Goal: Navigation & Orientation: Find specific page/section

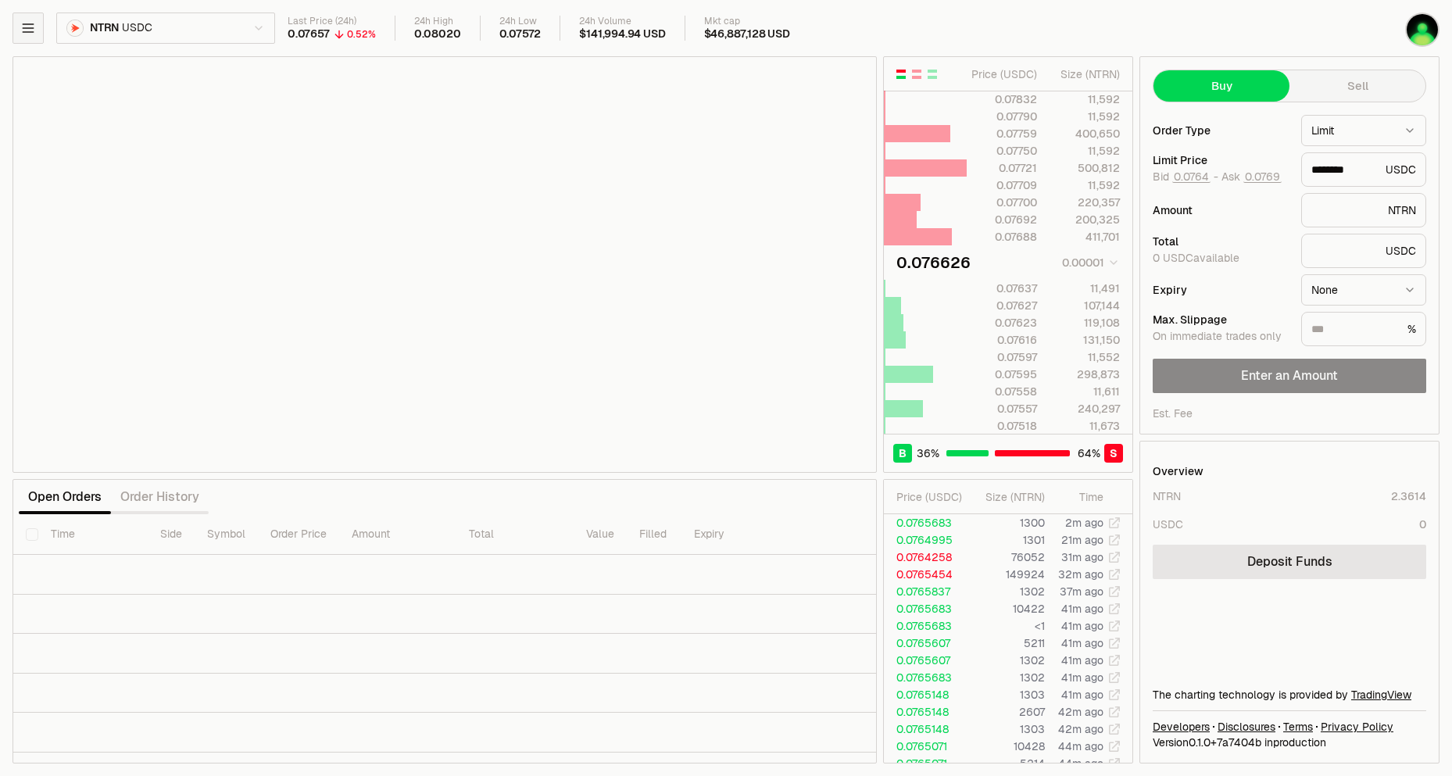
click at [30, 17] on button "button" at bounding box center [28, 28] width 31 height 31
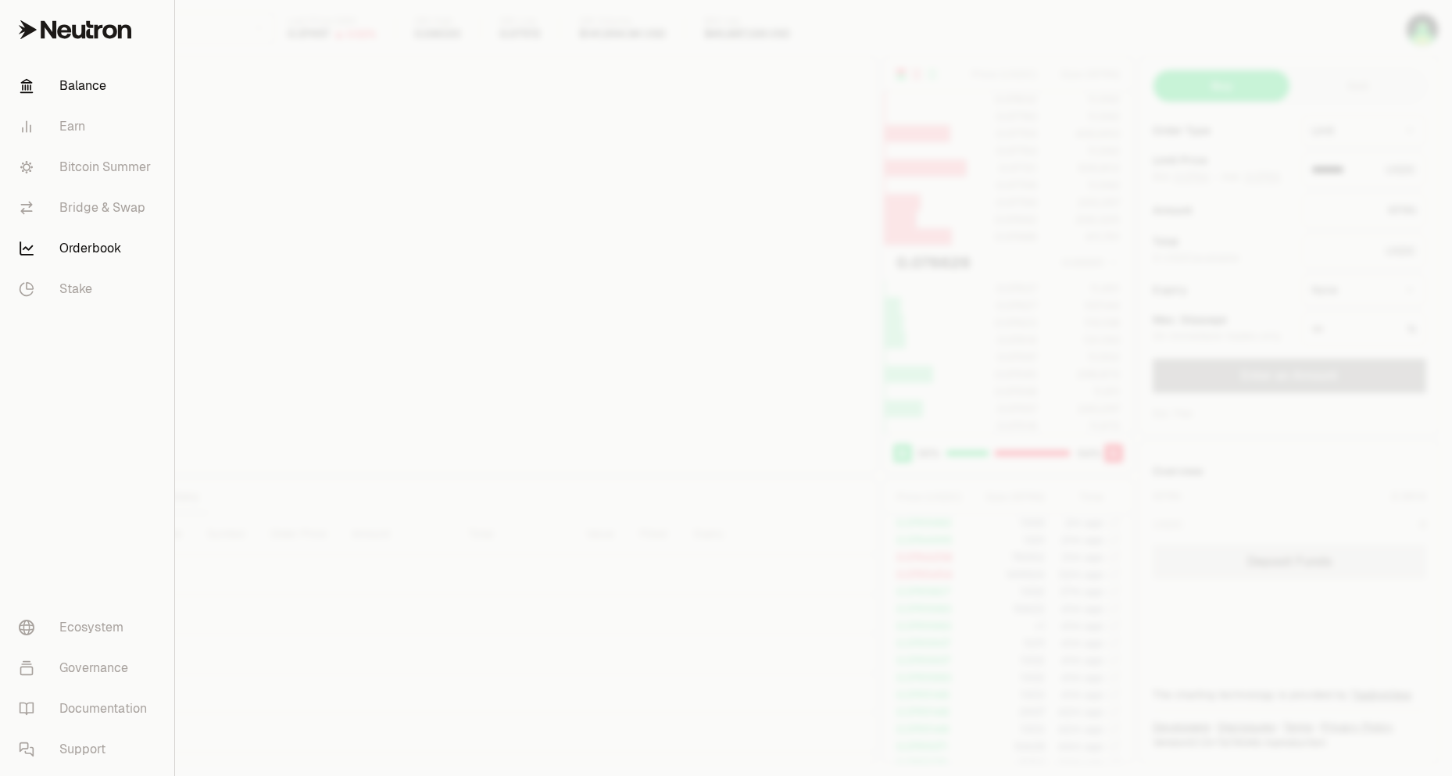
click at [83, 84] on link "Balance" at bounding box center [87, 86] width 162 height 41
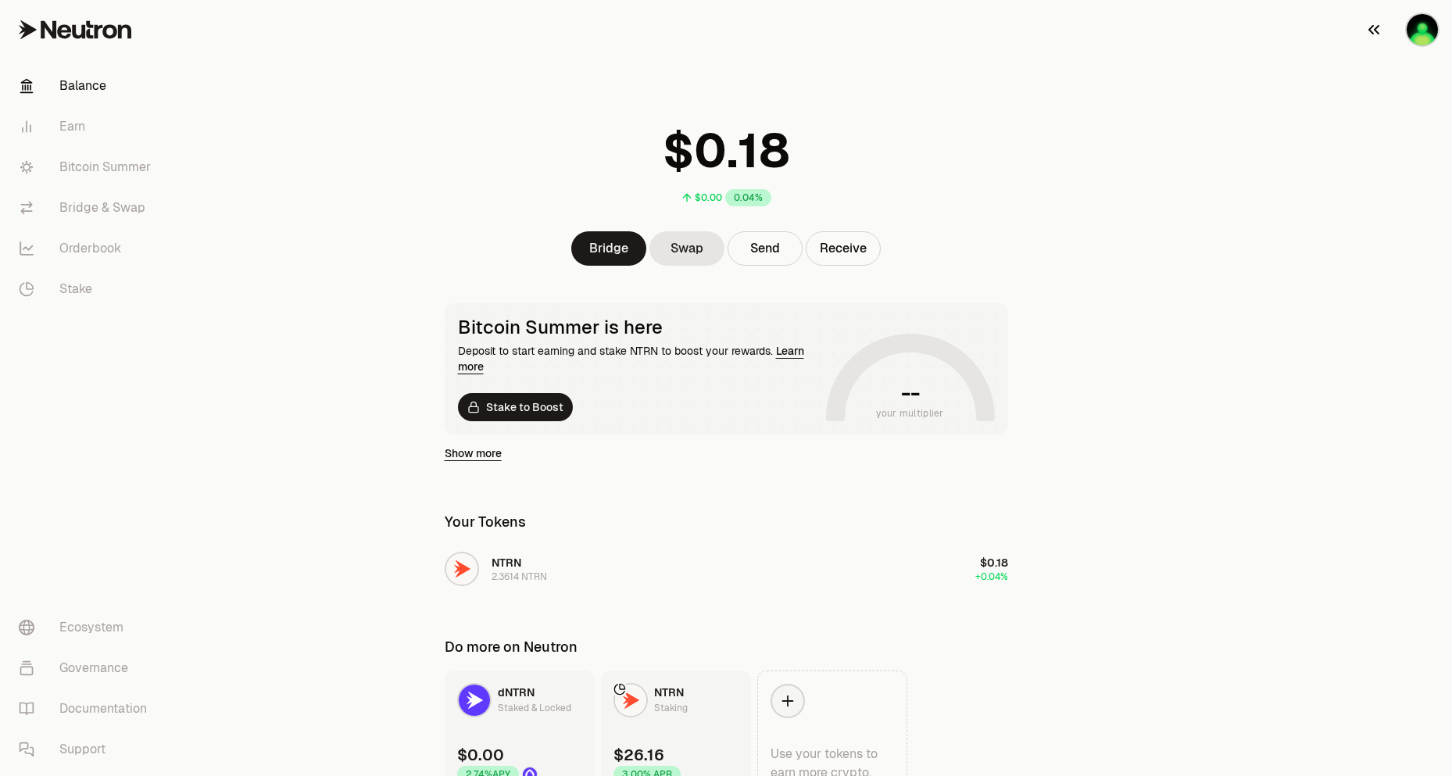
click at [1373, 27] on icon "button" at bounding box center [1374, 29] width 19 height 19
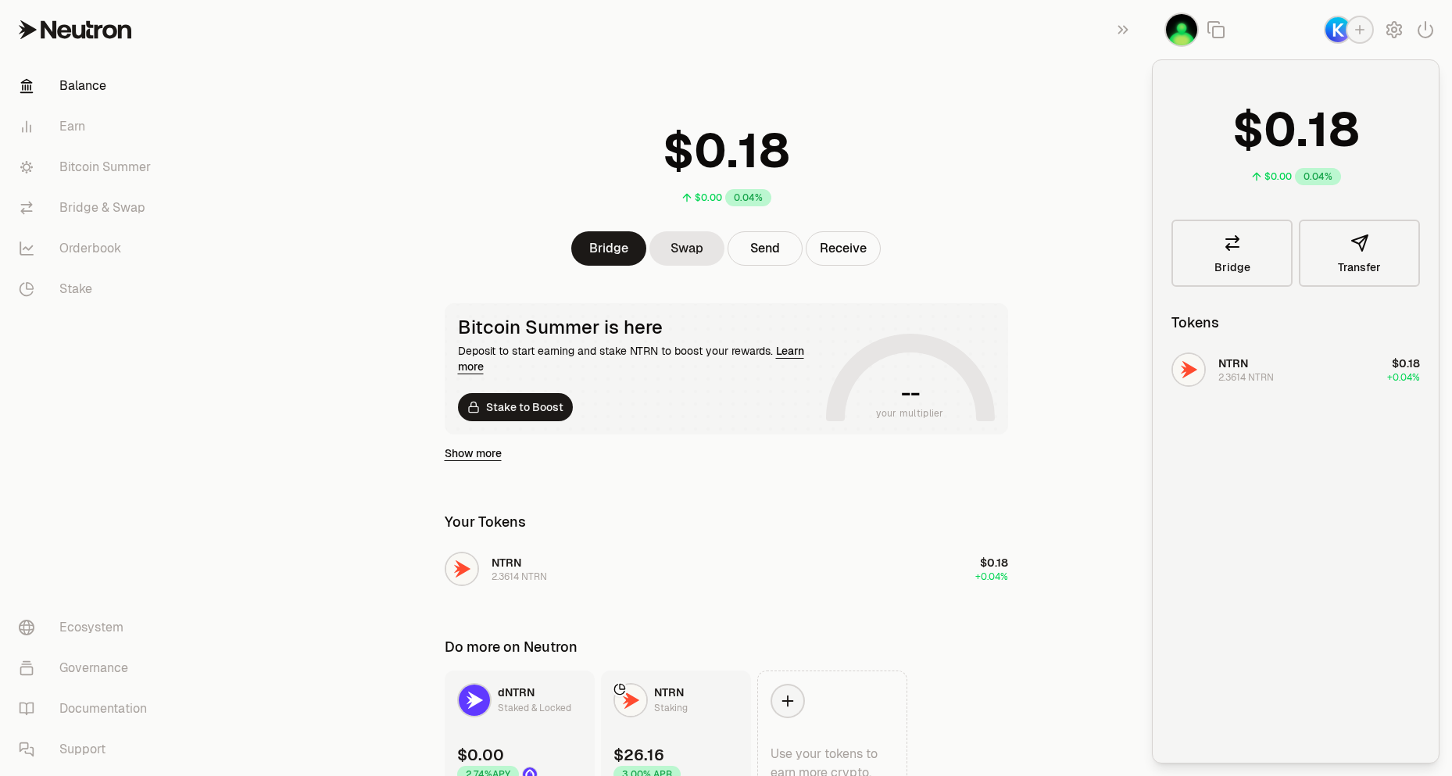
click at [1332, 30] on img "button" at bounding box center [1338, 29] width 25 height 25
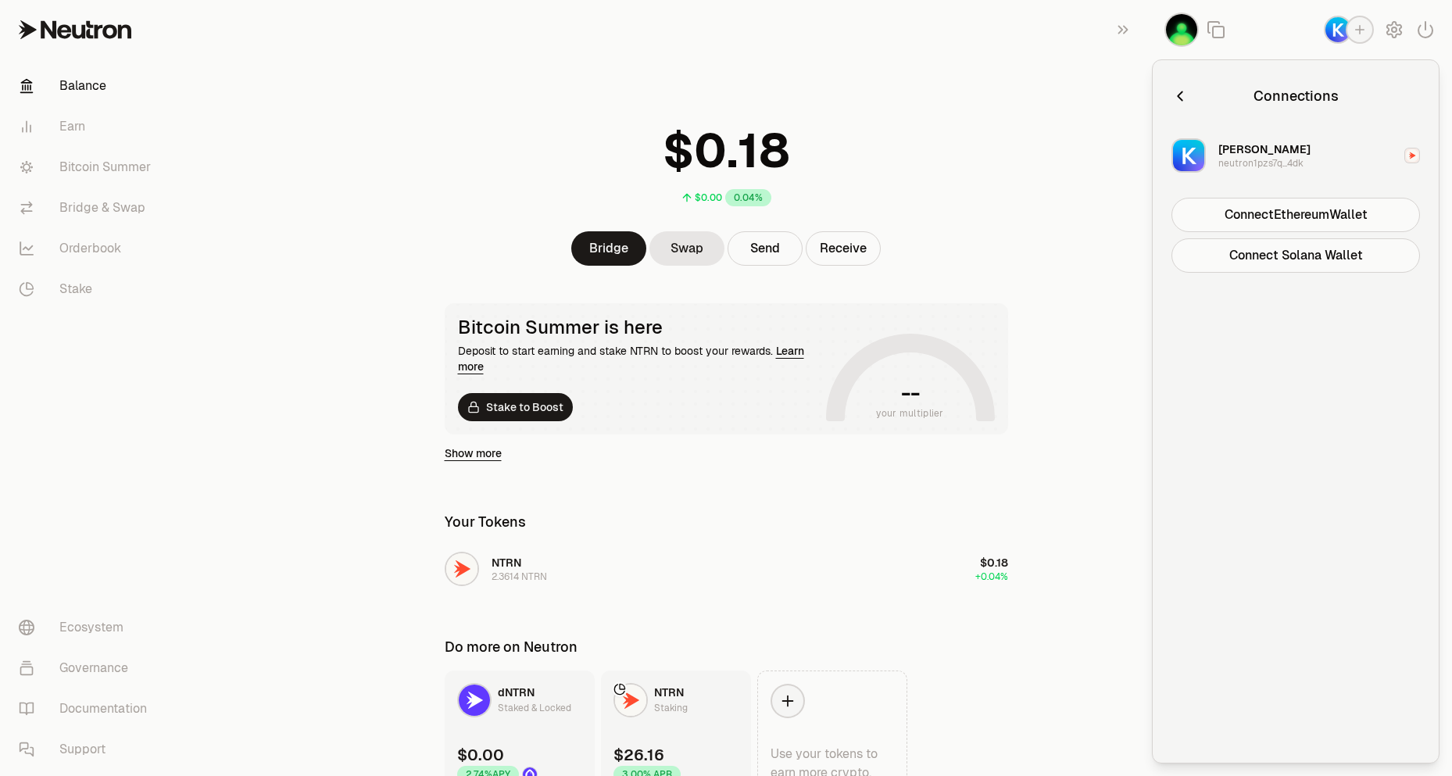
click at [1176, 92] on icon "button" at bounding box center [1180, 96] width 17 height 17
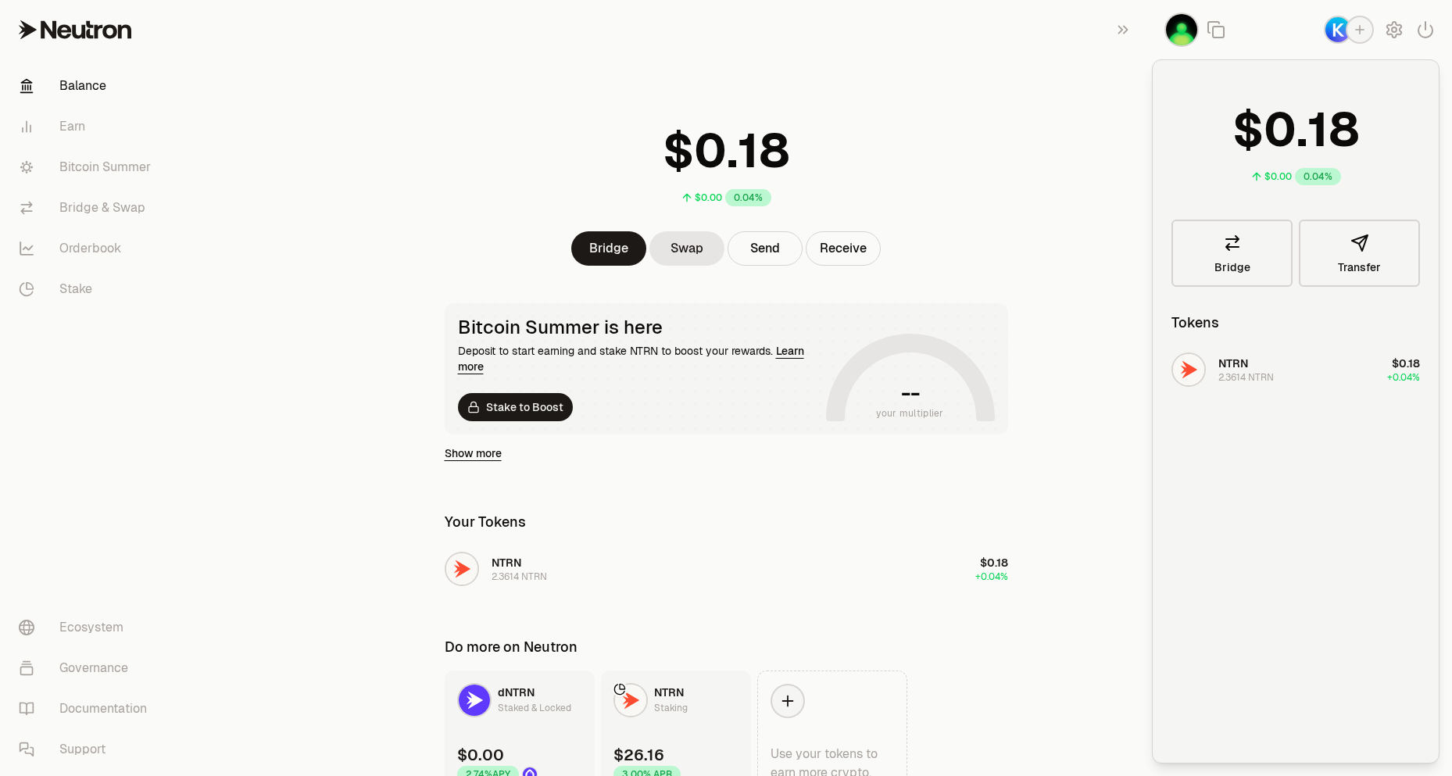
click at [1333, 29] on img "button" at bounding box center [1338, 29] width 25 height 25
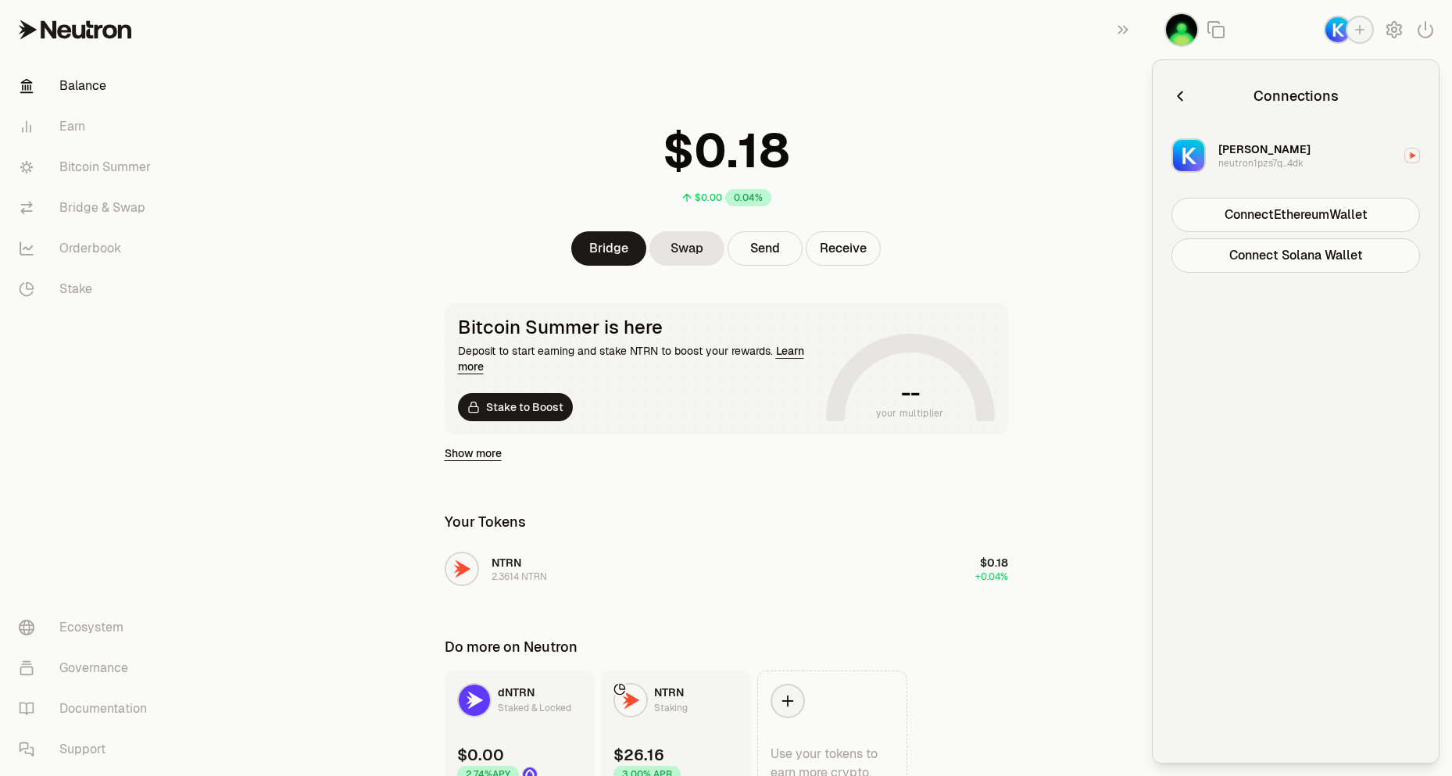
click at [1069, 100] on main "$0.00 0.04% Bridge Swap Send Receive Bitcoin Summer is here Deposit to start ea…" at bounding box center [813, 429] width 1277 height 858
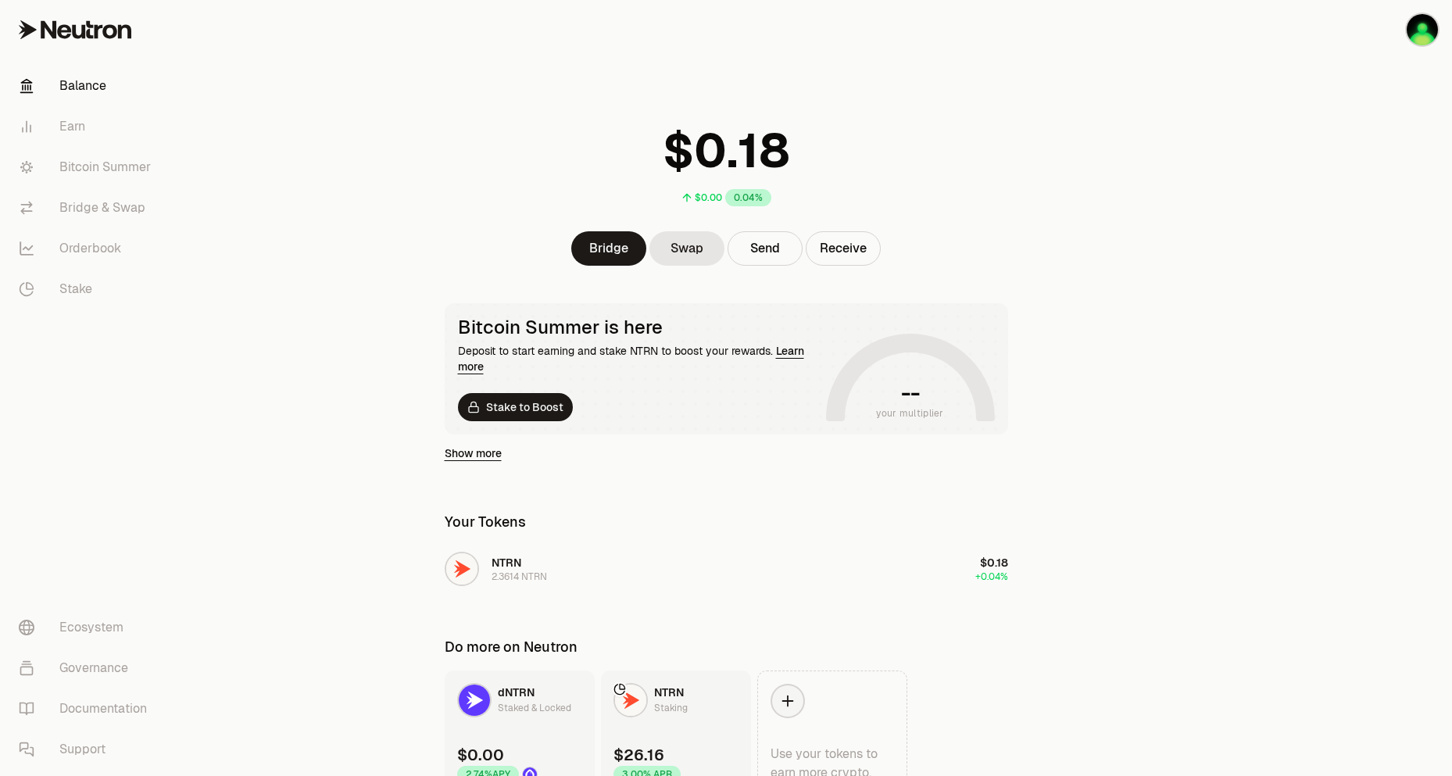
click at [790, 352] on link "Learn more" at bounding box center [631, 359] width 346 height 30
